Goal: Task Accomplishment & Management: Use online tool/utility

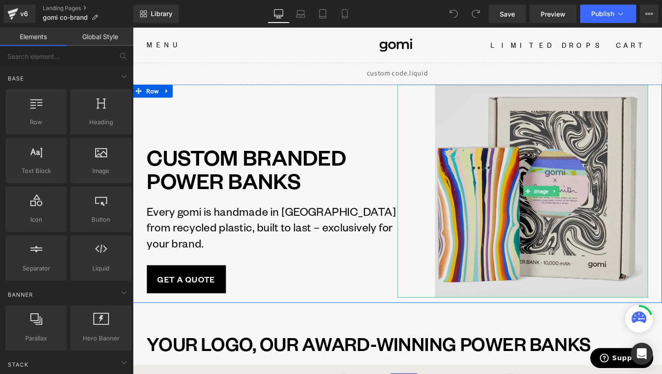
click at [468, 209] on img at bounding box center [562, 199] width 224 height 224
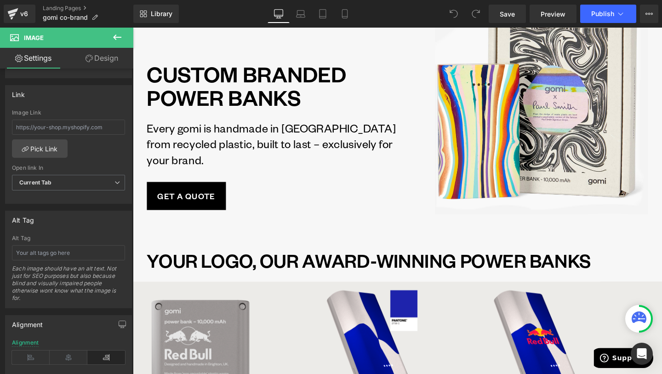
scroll to position [245, 0]
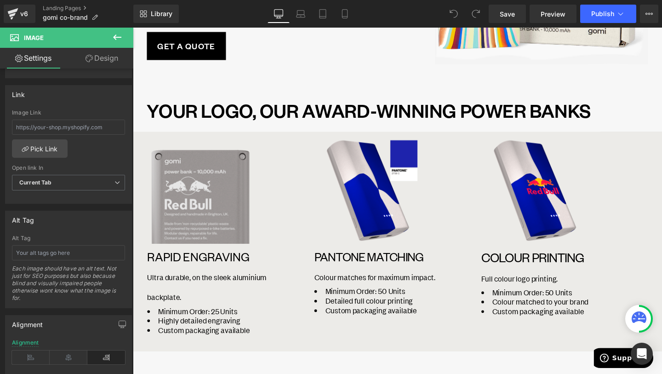
click at [217, 223] on img at bounding box center [204, 198] width 112 height 112
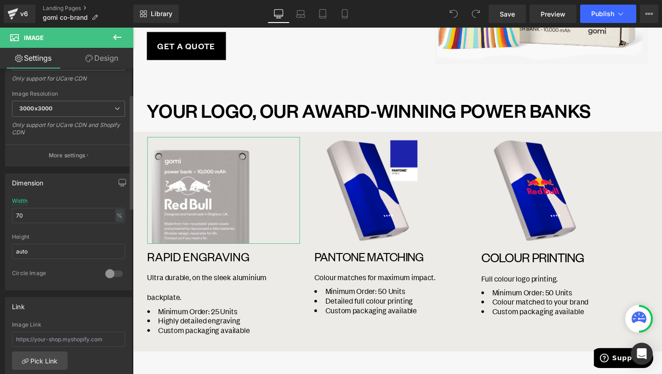
scroll to position [217, 0]
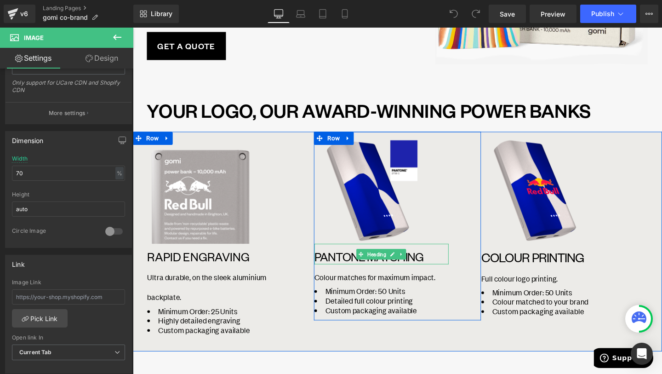
click at [390, 260] on span "Heading" at bounding box center [388, 265] width 23 height 11
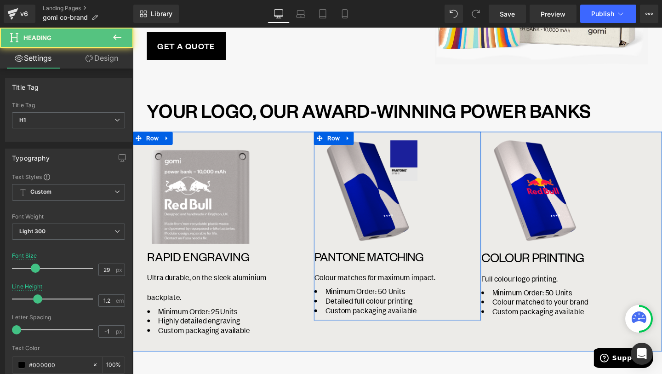
click at [406, 216] on img at bounding box center [380, 198] width 112 height 112
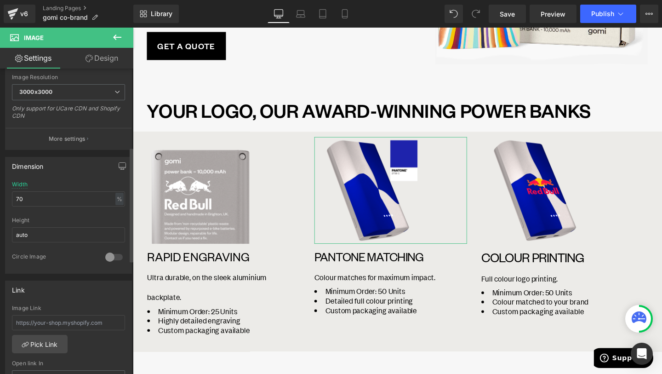
scroll to position [224, 0]
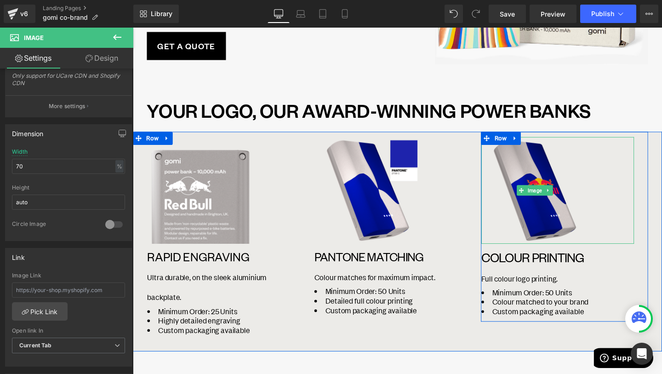
click at [536, 206] on img at bounding box center [555, 198] width 112 height 112
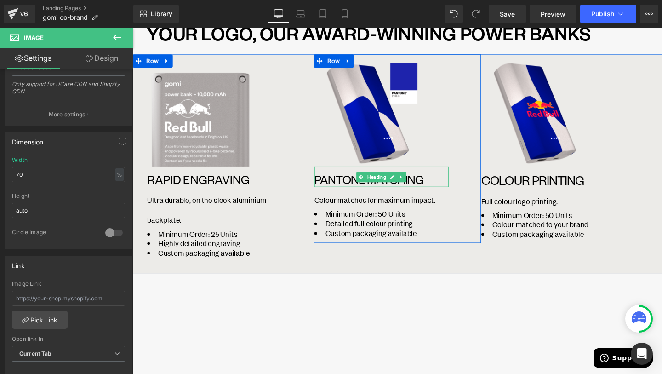
scroll to position [353, 0]
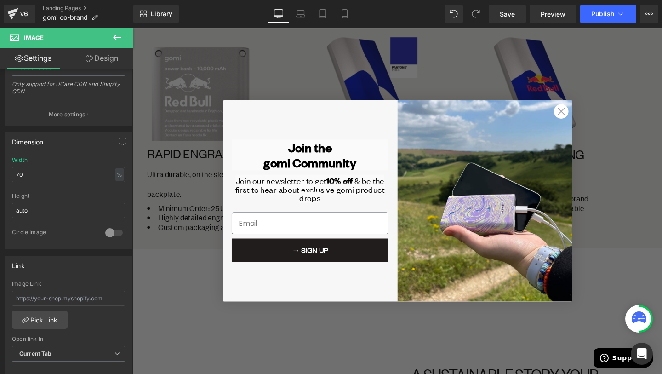
click at [326, 278] on div "→ SIGN UP" at bounding box center [319, 261] width 170 height 34
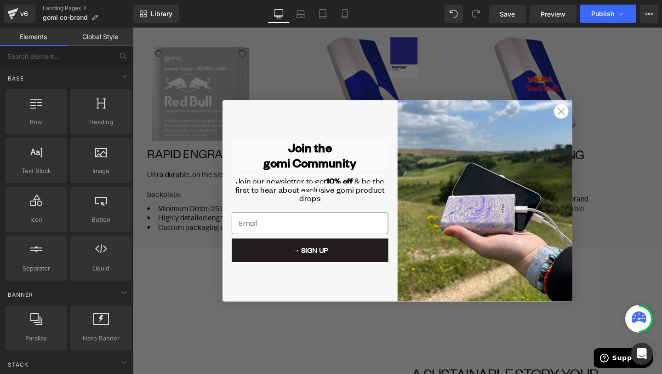
click at [584, 110] on circle "Close dialog" at bounding box center [582, 115] width 15 height 15
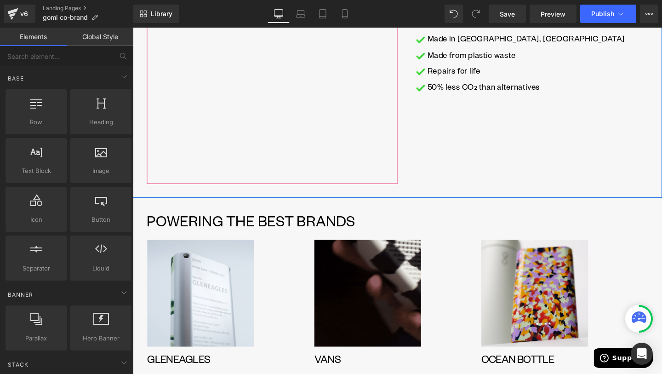
scroll to position [813, 0]
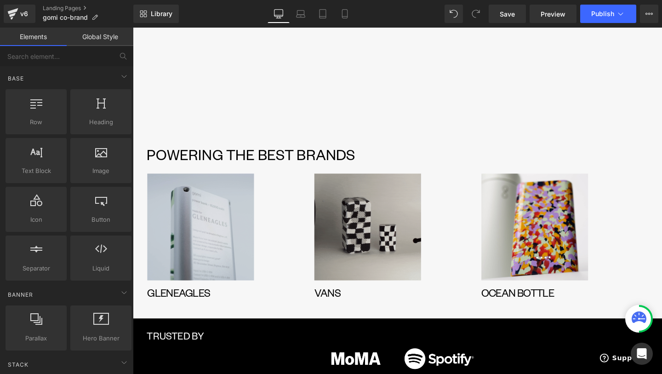
click at [215, 239] on img at bounding box center [204, 237] width 112 height 112
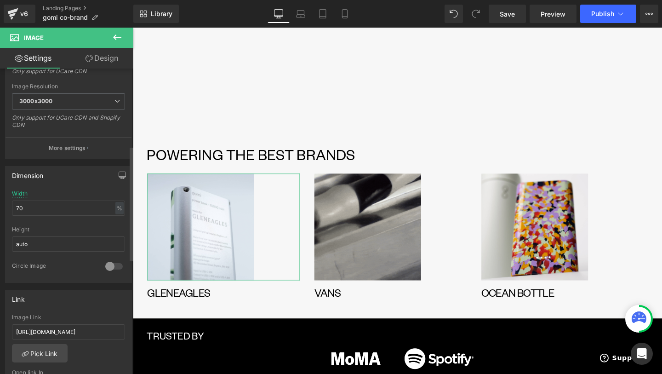
scroll to position [212, 0]
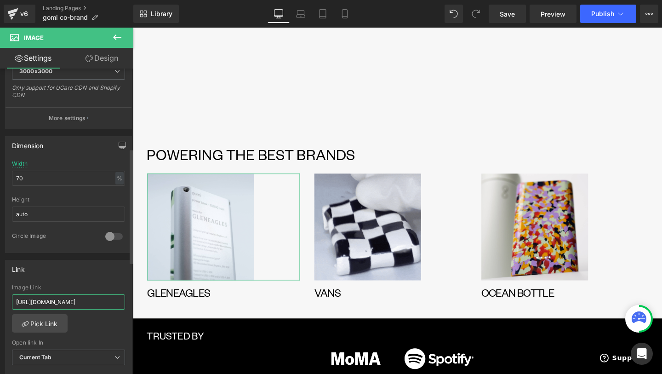
click at [98, 297] on input "[URL][DOMAIN_NAME]" at bounding box center [68, 301] width 113 height 15
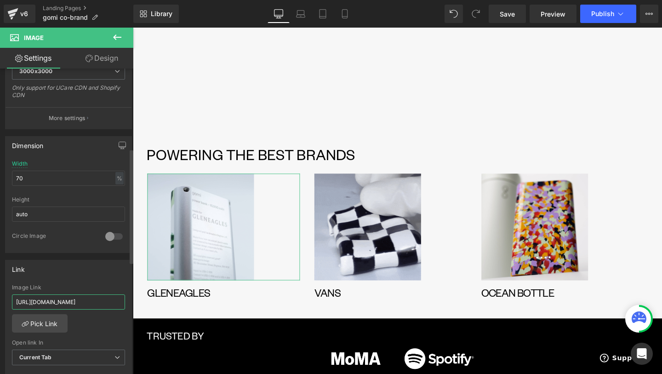
click at [98, 297] on input "[URL][DOMAIN_NAME]" at bounding box center [68, 301] width 113 height 15
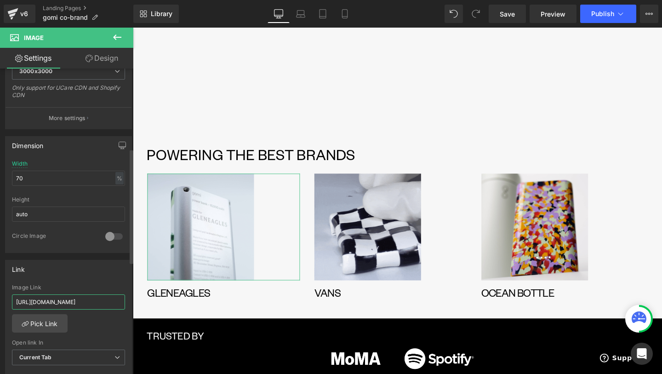
click at [98, 297] on input "[URL][DOMAIN_NAME]" at bounding box center [68, 301] width 113 height 15
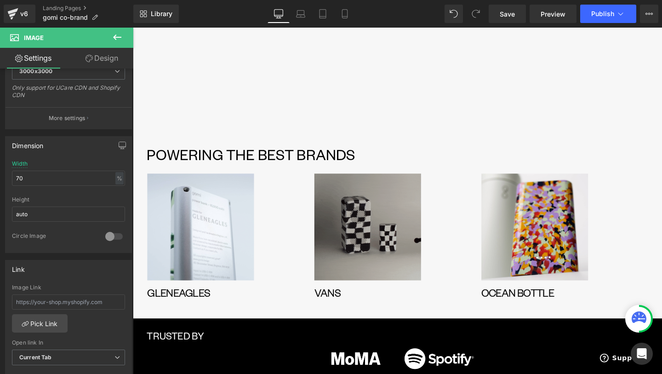
click at [352, 239] on img at bounding box center [380, 237] width 112 height 112
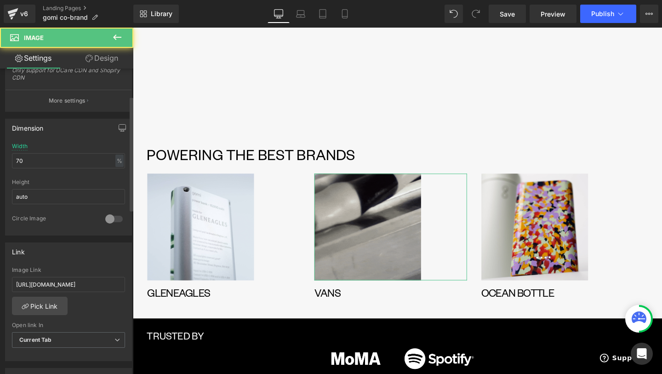
scroll to position [310, 0]
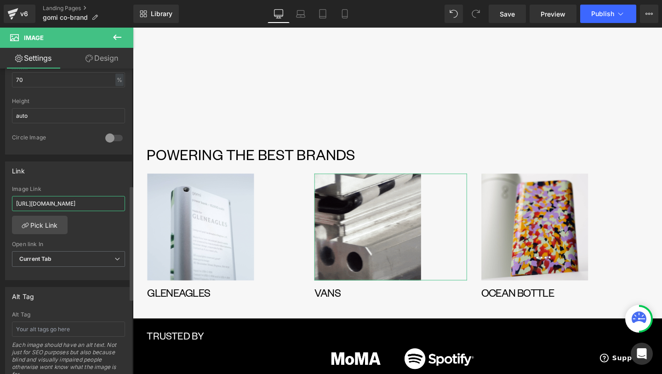
click at [100, 204] on input "[URL][DOMAIN_NAME]" at bounding box center [68, 203] width 113 height 15
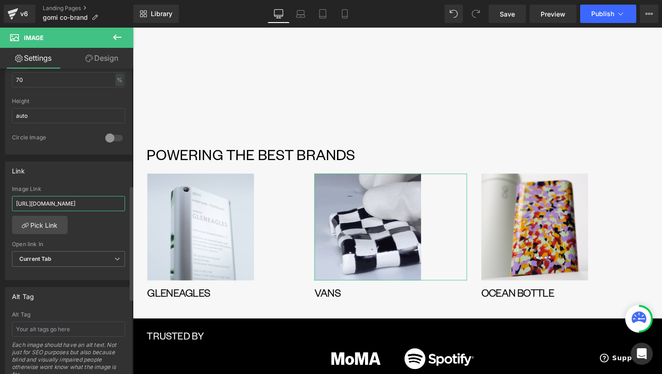
click at [100, 204] on input "[URL][DOMAIN_NAME]" at bounding box center [68, 203] width 113 height 15
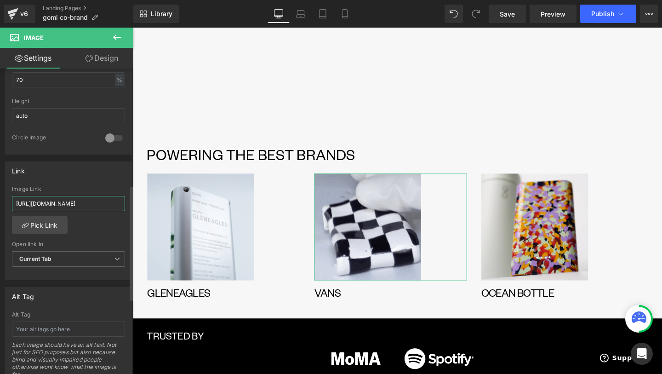
click at [100, 204] on input "[URL][DOMAIN_NAME]" at bounding box center [68, 203] width 113 height 15
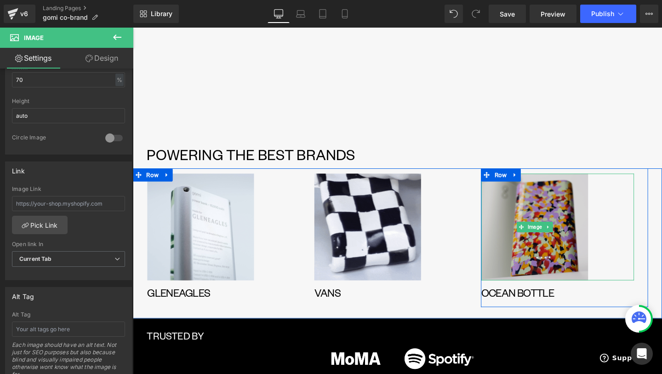
click at [597, 237] on img at bounding box center [555, 237] width 112 height 112
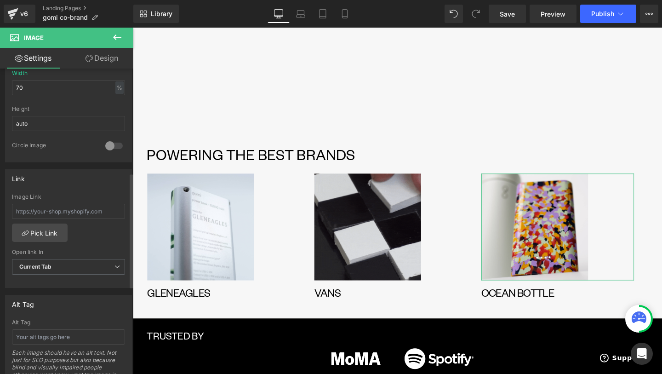
scroll to position [327, 0]
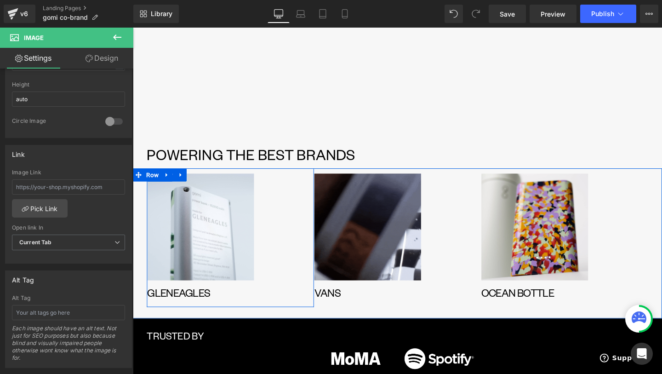
click at [235, 294] on div "Image GLENEAGLES Heading" at bounding box center [228, 248] width 160 height 135
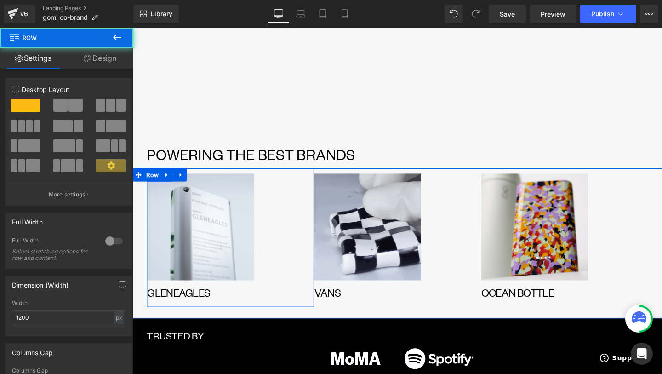
click at [263, 299] on h1 "GLENEAGLES" at bounding box center [218, 306] width 141 height 14
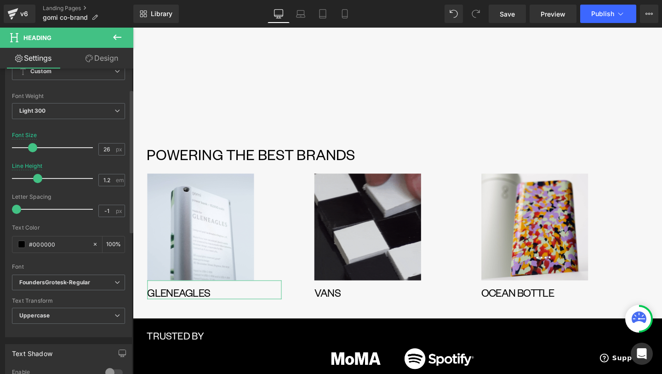
scroll to position [14, 0]
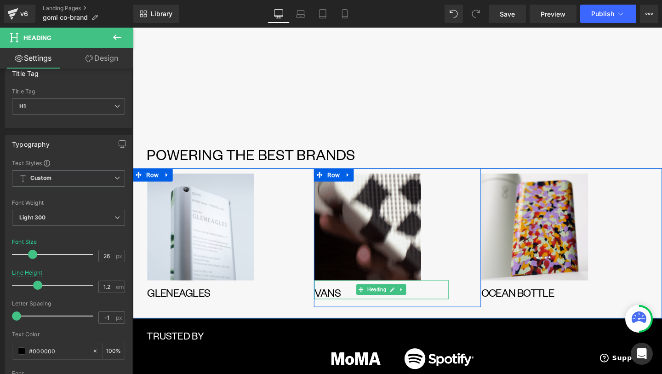
click at [439, 299] on h1 "vans" at bounding box center [394, 306] width 141 height 14
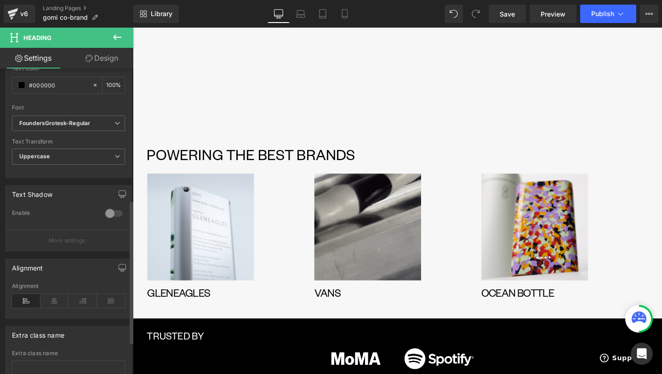
scroll to position [291, 0]
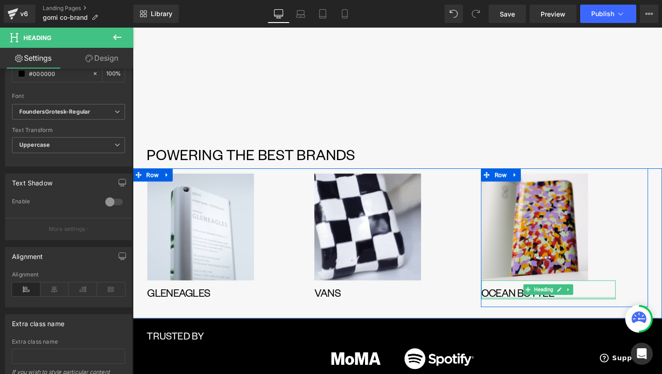
click at [538, 311] on div at bounding box center [569, 312] width 141 height 2
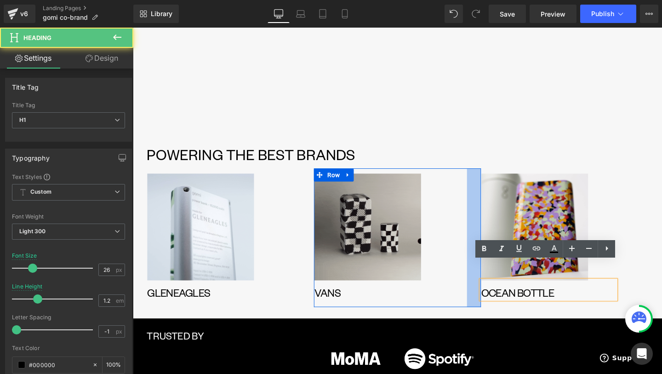
click at [496, 285] on div "32px" at bounding box center [491, 249] width 15 height 146
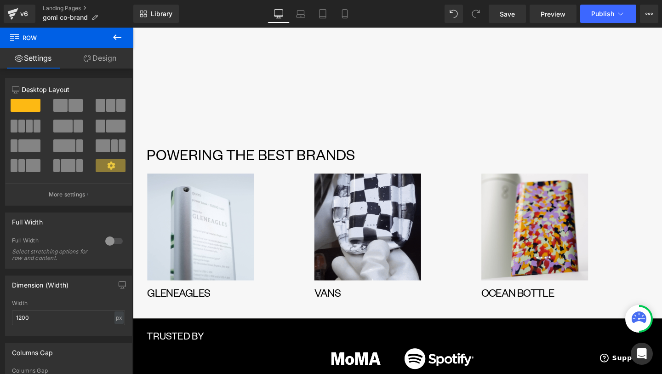
click at [498, 309] on div "Image GLENEAGLES Heading Row Image GLENEAGLES Heading Row Image VANS Heading Ro…" at bounding box center [411, 255] width 556 height 158
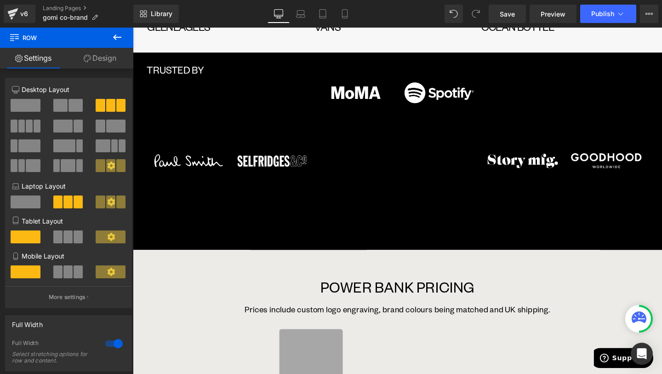
scroll to position [1099, 0]
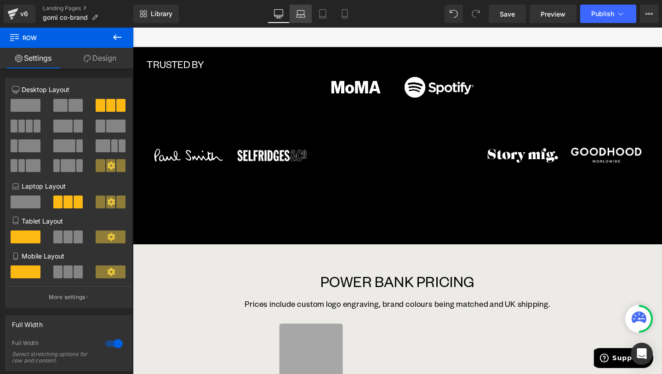
click at [305, 15] on icon at bounding box center [300, 13] width 9 height 9
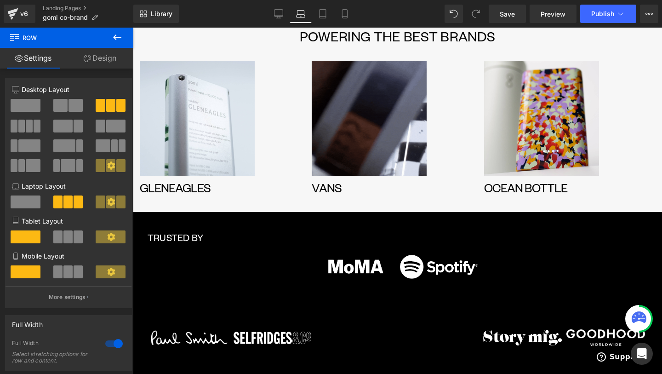
scroll to position [1018, 0]
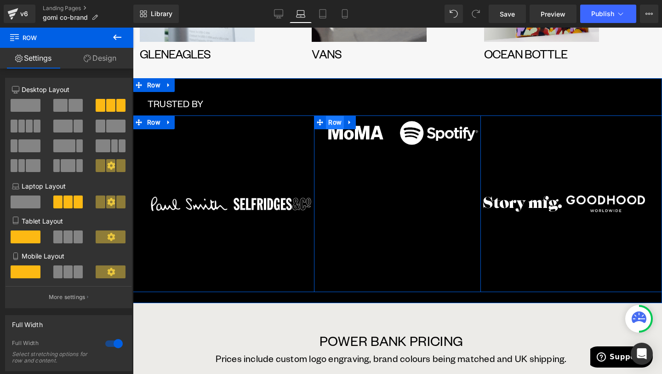
click at [330, 125] on span "Row" at bounding box center [335, 122] width 18 height 14
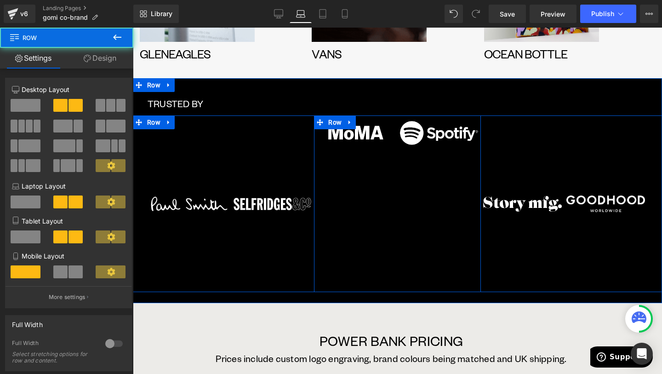
click at [355, 199] on div "Image Image Row" at bounding box center [397, 203] width 166 height 176
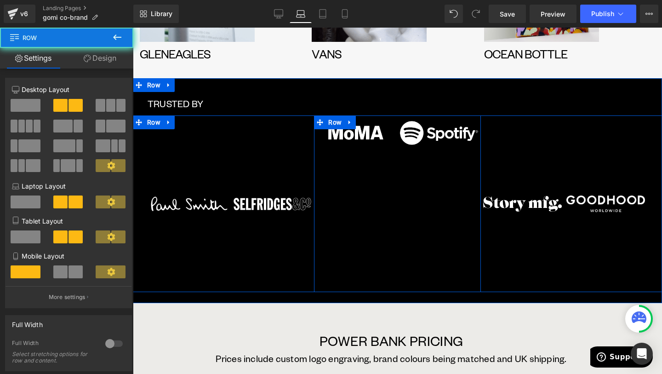
click at [288, 232] on div "Image Image Row" at bounding box center [231, 203] width 166 height 176
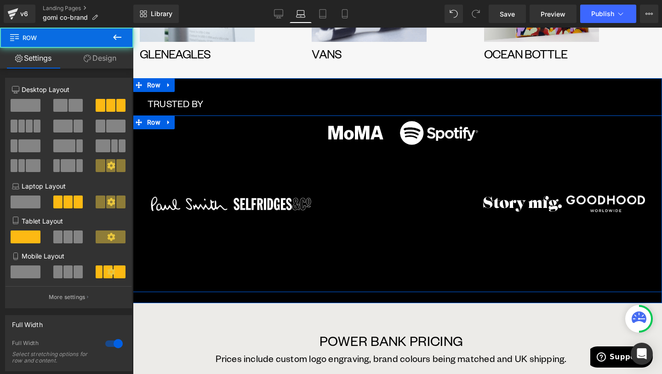
click at [368, 198] on div "Image Image Row" at bounding box center [397, 203] width 166 height 176
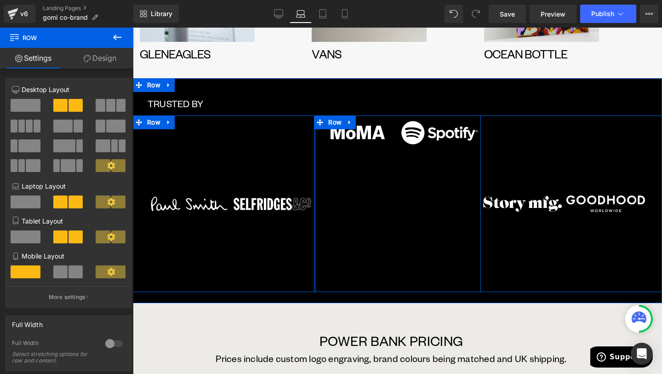
click at [317, 187] on div "Image Image Row" at bounding box center [397, 203] width 166 height 176
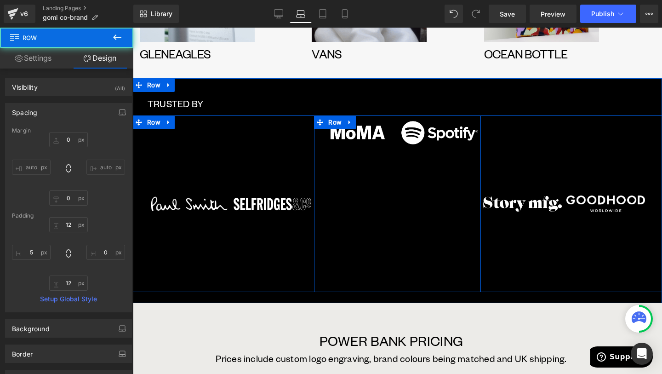
type input "0"
type input "12"
type input "0"
type input "12"
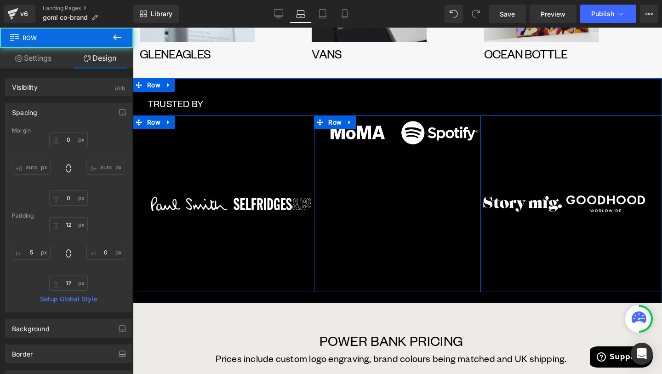
type input "0"
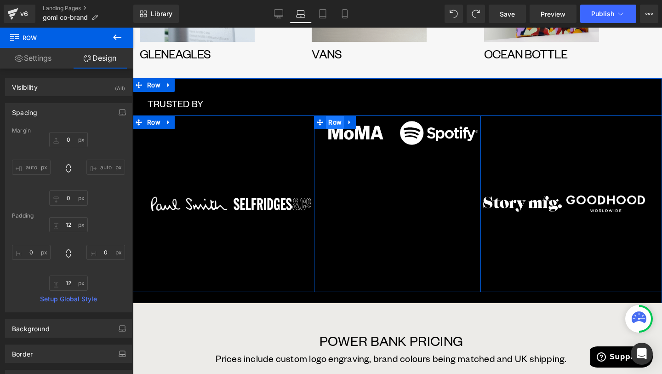
click at [340, 123] on span "Row" at bounding box center [335, 122] width 18 height 14
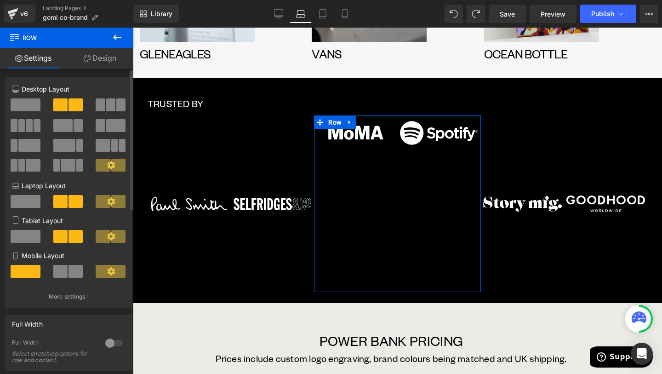
scroll to position [0, 0]
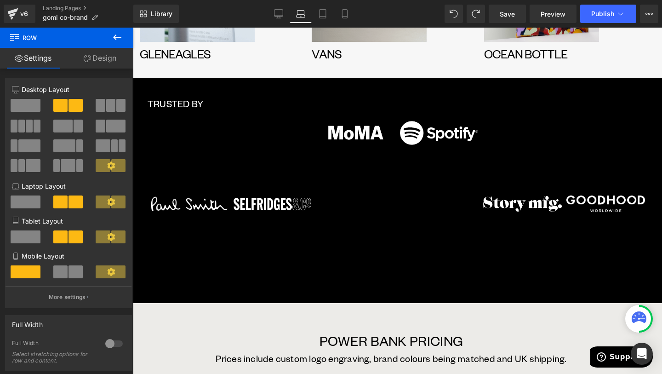
click at [118, 38] on icon at bounding box center [117, 37] width 11 height 11
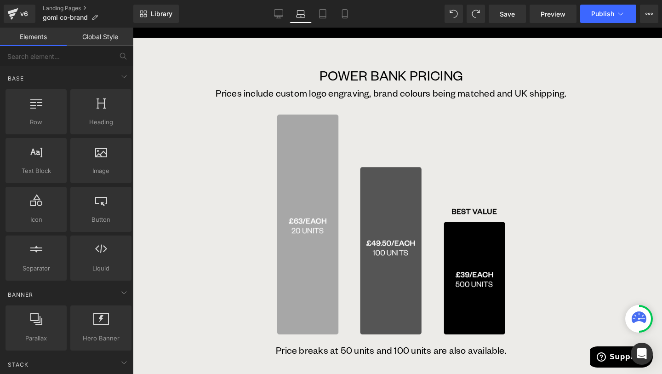
scroll to position [1311, 0]
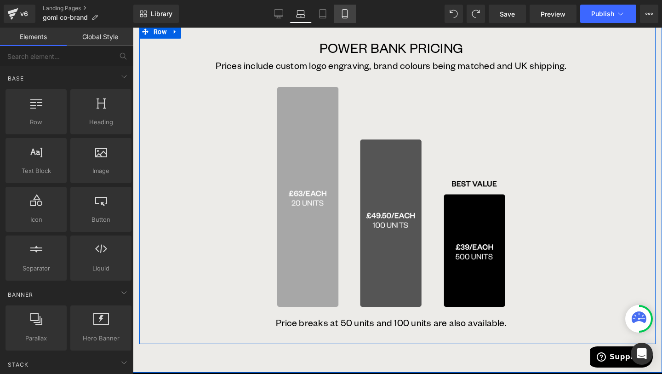
click at [345, 21] on link "Mobile" at bounding box center [345, 14] width 22 height 18
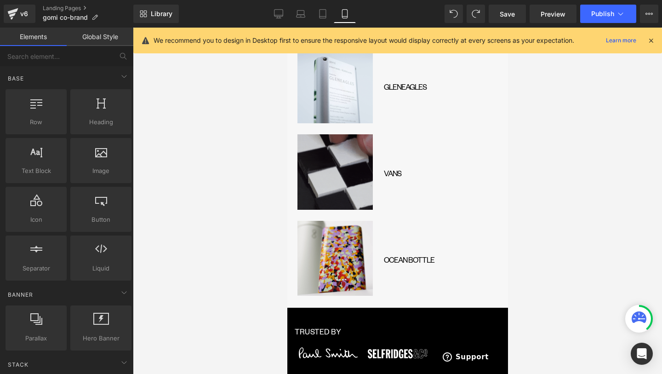
click at [299, 3] on div "Library Mobile Desktop Laptop Tablet Mobile Save Preview Publish Scheduled View…" at bounding box center [397, 14] width 528 height 28
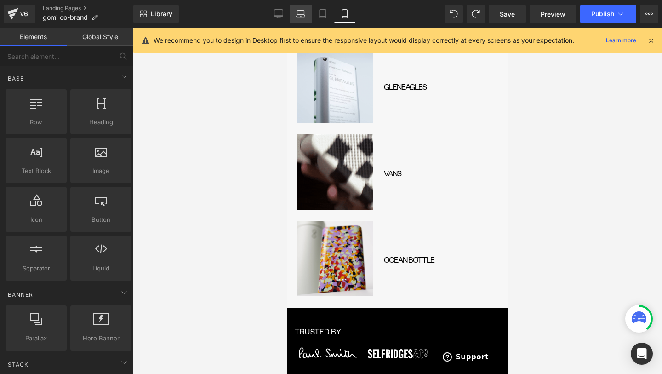
click at [300, 8] on link "Laptop" at bounding box center [301, 14] width 22 height 18
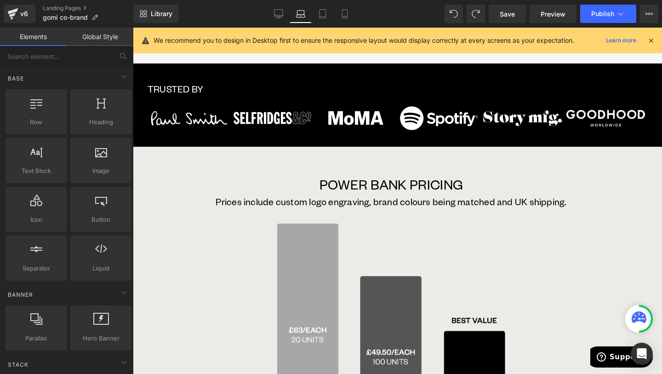
scroll to position [1034, 0]
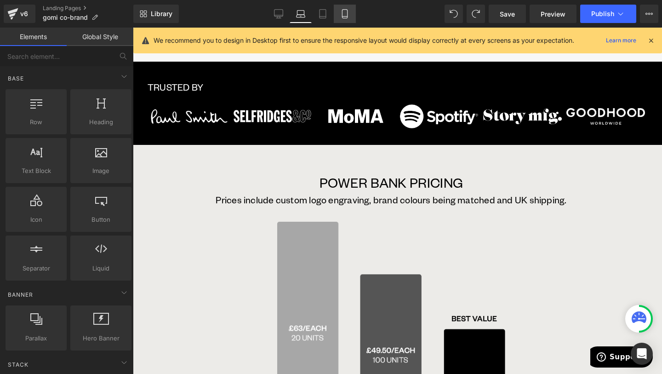
click at [348, 16] on icon at bounding box center [344, 13] width 9 height 9
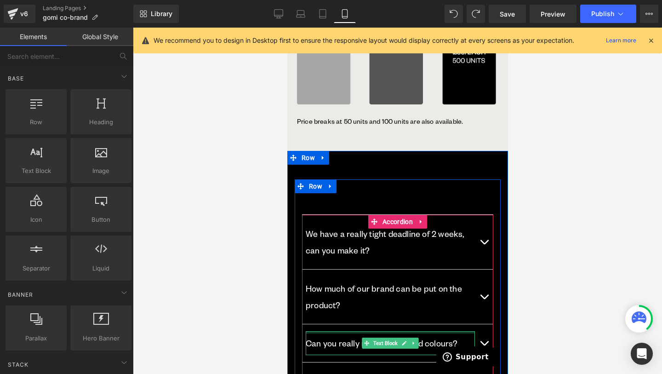
scroll to position [1862, 0]
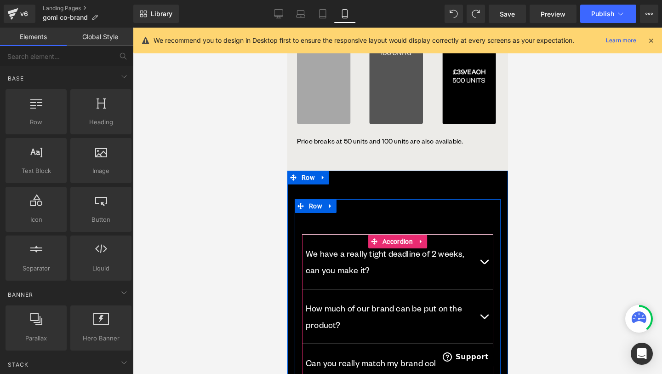
click at [480, 234] on button "button" at bounding box center [483, 261] width 18 height 54
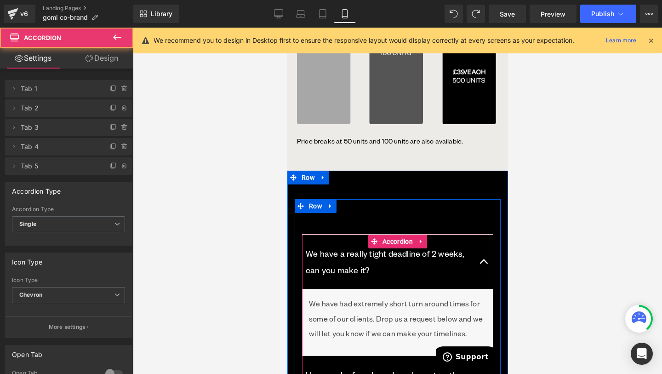
click at [480, 234] on button "button" at bounding box center [483, 261] width 18 height 54
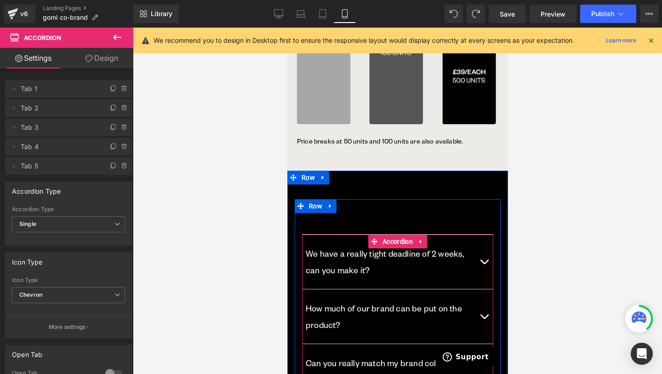
click at [481, 289] on button "button" at bounding box center [483, 316] width 18 height 54
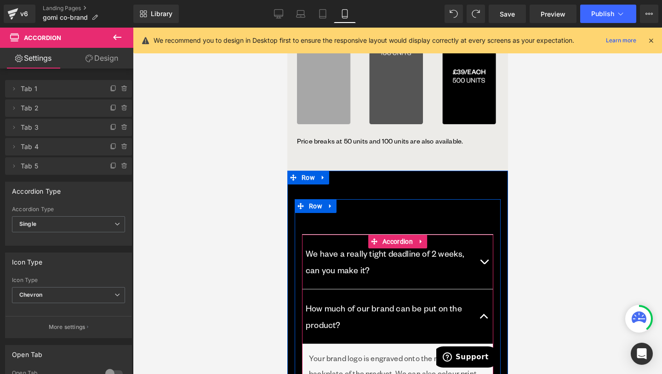
click at [481, 289] on button "button" at bounding box center [483, 316] width 18 height 54
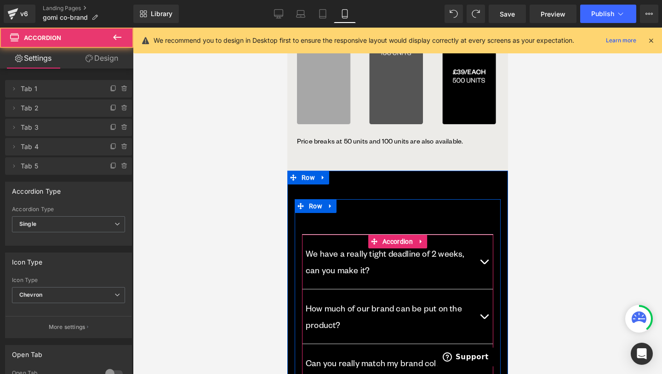
click at [483, 344] on button "button" at bounding box center [483, 363] width 18 height 38
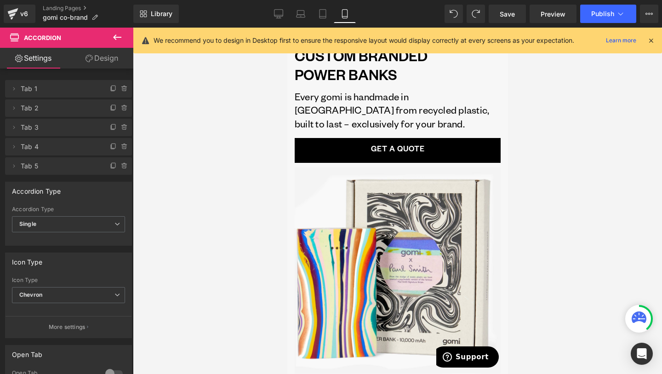
scroll to position [0, 0]
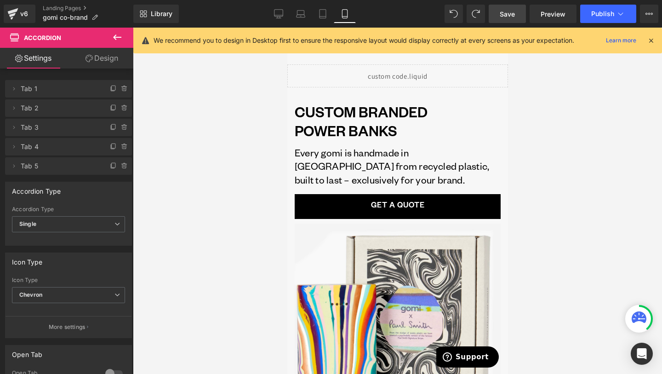
click at [504, 14] on span "Save" at bounding box center [507, 14] width 15 height 10
click at [454, 210] on link "GET A QUOTE" at bounding box center [397, 206] width 206 height 25
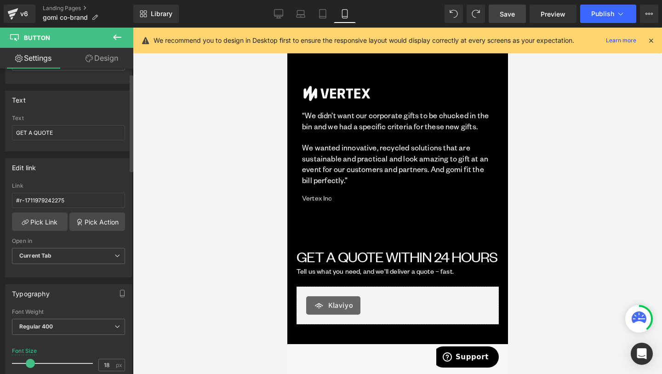
scroll to position [69, 0]
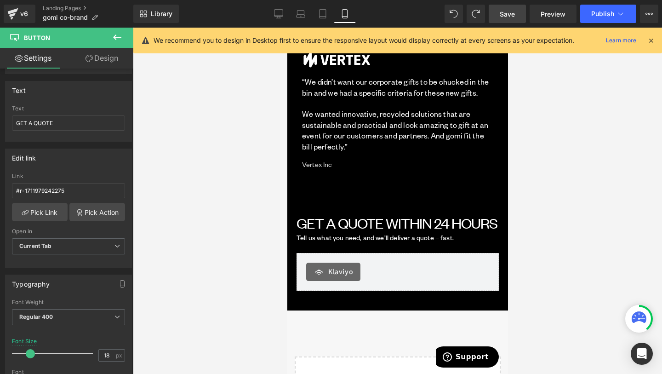
click at [109, 65] on link "Design" at bounding box center [101, 58] width 67 height 21
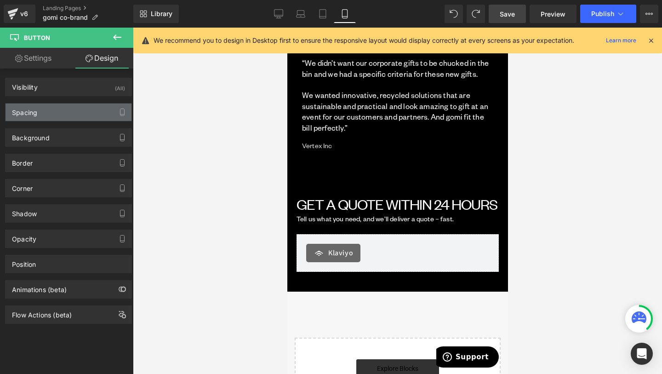
click at [90, 111] on div "Spacing" at bounding box center [69, 111] width 126 height 17
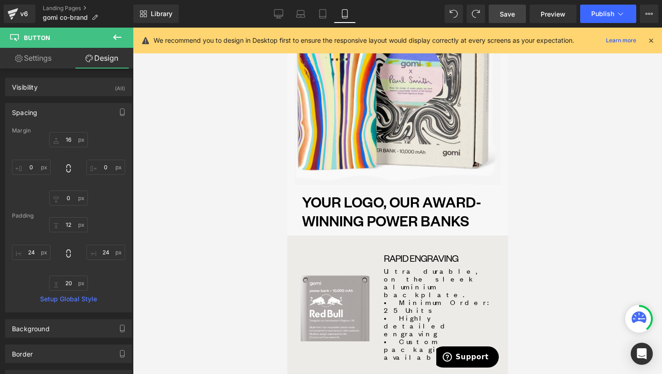
scroll to position [0, 0]
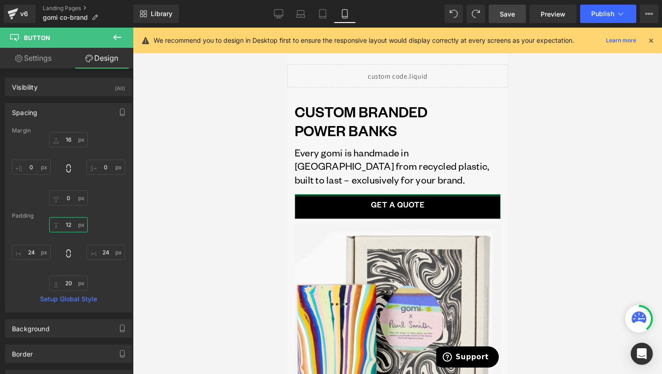
click at [74, 224] on input "12" at bounding box center [68, 224] width 39 height 15
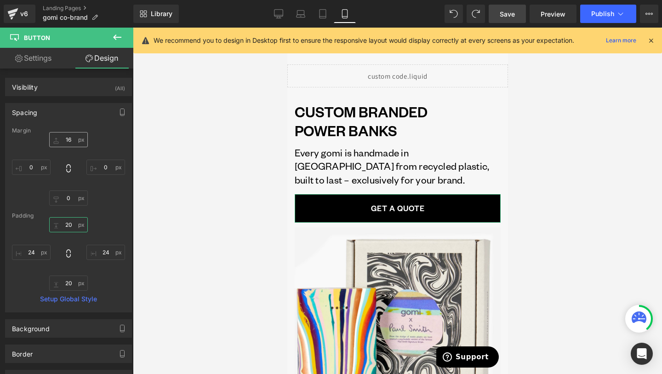
type input "20"
click at [69, 142] on input "16" at bounding box center [68, 139] width 39 height 15
click at [71, 142] on input "16" at bounding box center [68, 139] width 39 height 15
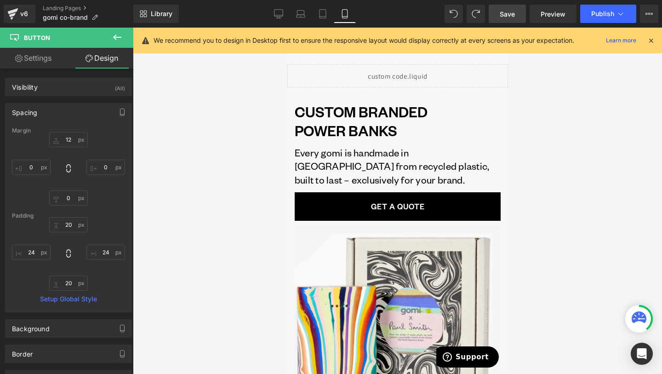
click at [517, 19] on link "Save" at bounding box center [507, 14] width 37 height 18
click at [304, 17] on icon at bounding box center [300, 16] width 9 height 3
type input "12"
type input "0"
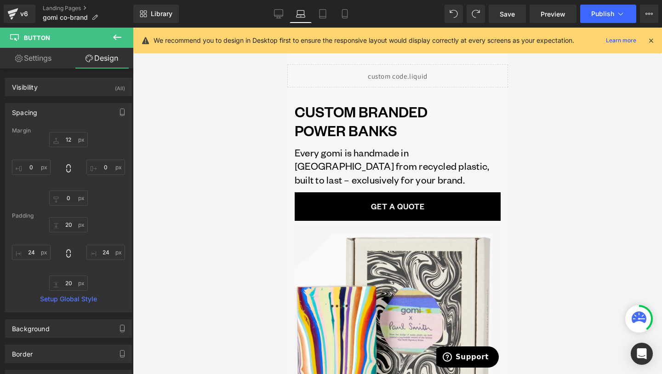
type input "0"
type input "16"
type input "24"
type input "20"
type input "24"
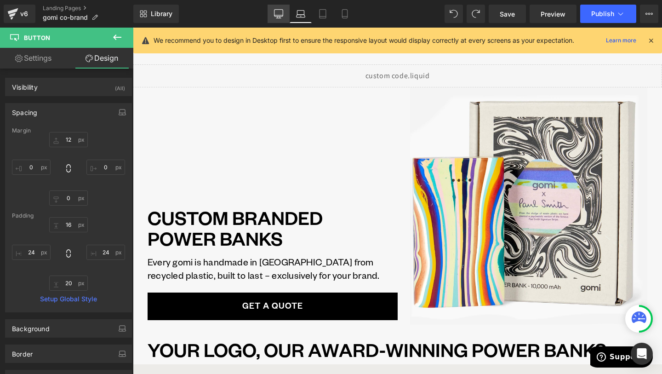
click at [276, 14] on icon at bounding box center [278, 13] width 9 height 9
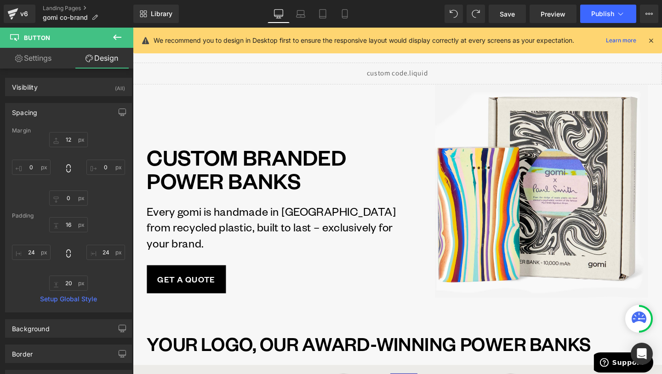
scroll to position [11, 0]
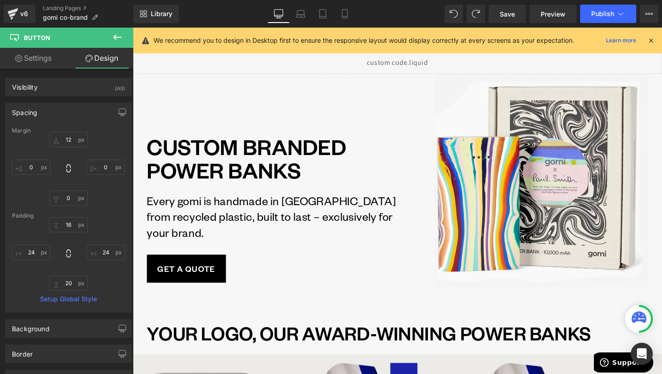
type input "32"
type input "0"
type input "20"
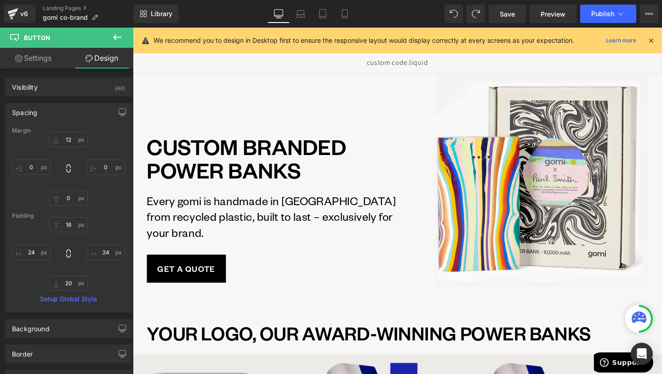
type input "24"
type input "20"
type input "24"
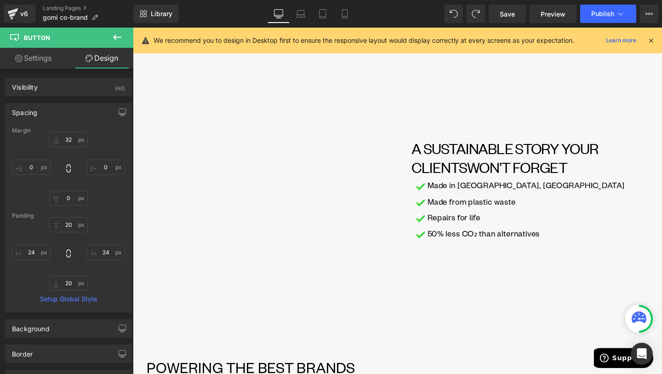
scroll to position [0, 0]
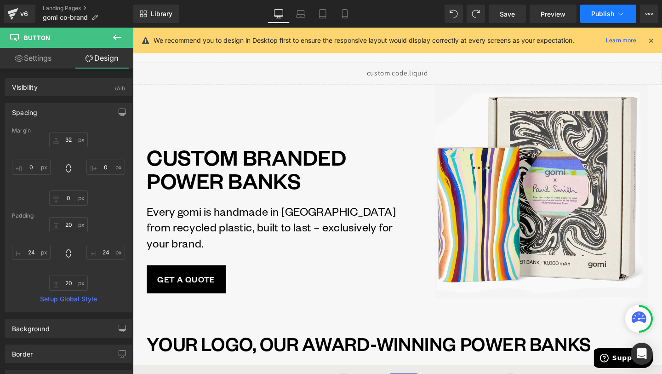
click at [626, 19] on button "Publish" at bounding box center [608, 14] width 56 height 18
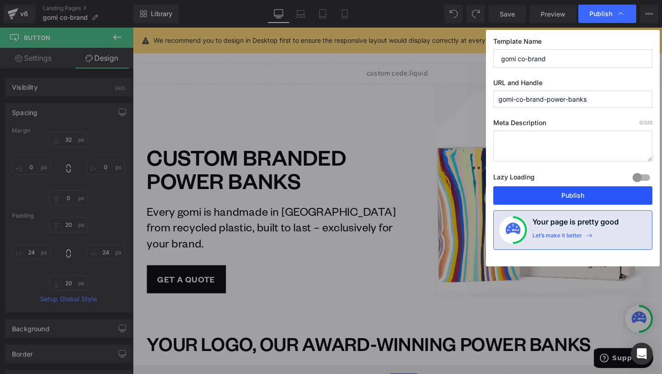
click at [557, 201] on button "Publish" at bounding box center [572, 195] width 159 height 18
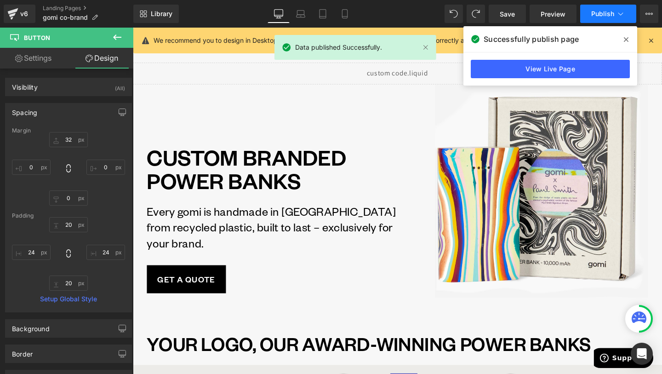
click at [627, 15] on button "Publish" at bounding box center [608, 14] width 56 height 18
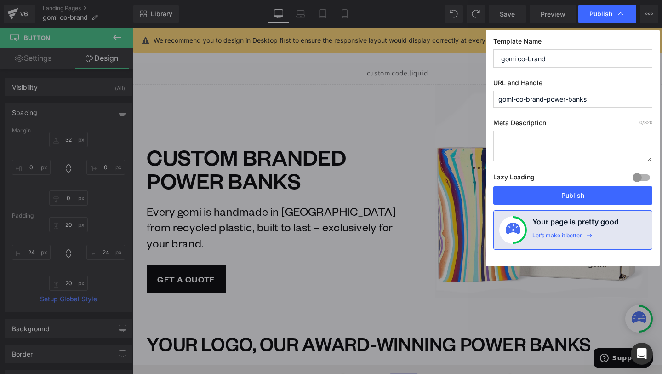
click at [533, 96] on input "gomi-co-brand-power-banks" at bounding box center [572, 99] width 159 height 17
